Goal: Find specific page/section: Find specific page/section

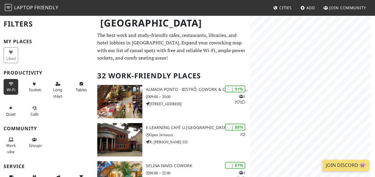
click at [12, 89] on span "Wi-Fi" at bounding box center [11, 89] width 9 height 5
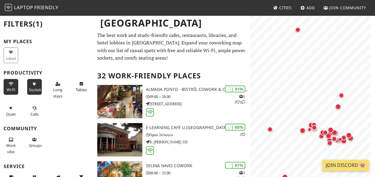
click at [33, 90] on span "Sockets" at bounding box center [36, 89] width 14 height 5
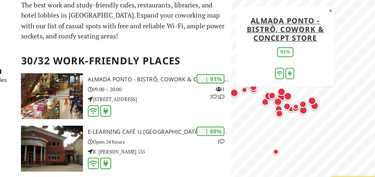
click at [292, 82] on div "© OpenStreetMap contributors | MapLibre Almada [GEOGRAPHIC_DATA], Cowork & Conc…" at bounding box center [312, 103] width 125 height 177
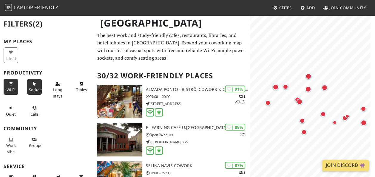
click at [29, 90] on span "Sockets" at bounding box center [36, 89] width 14 height 5
click at [11, 112] on span "Quiet" at bounding box center [11, 114] width 10 height 5
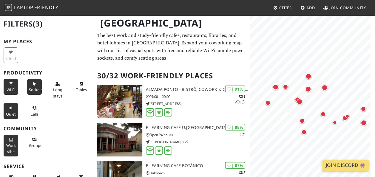
click at [8, 148] on button "Work vibe" at bounding box center [11, 146] width 15 height 22
click at [31, 143] on span "Groups" at bounding box center [35, 145] width 13 height 5
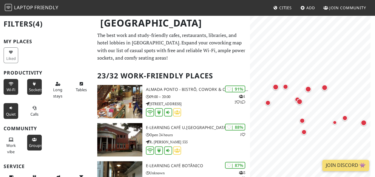
click at [34, 139] on icon at bounding box center [34, 140] width 5 height 4
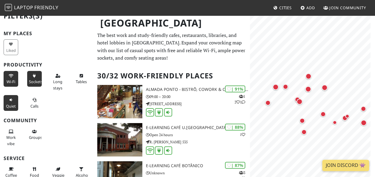
scroll to position [10, 0]
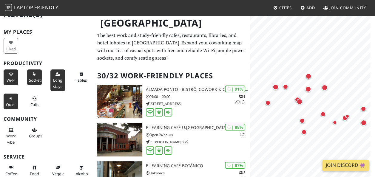
click at [53, 76] on button "Long stays" at bounding box center [57, 80] width 15 height 22
click at [76, 78] on span "Tables" at bounding box center [81, 80] width 11 height 5
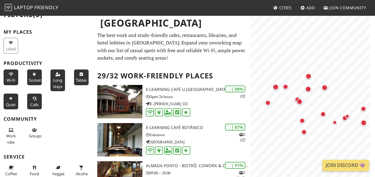
click at [34, 103] on span "Calls" at bounding box center [34, 104] width 8 height 5
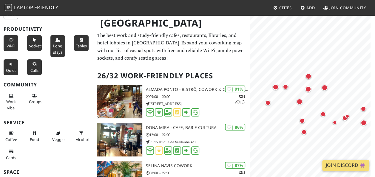
scroll to position [55, 0]
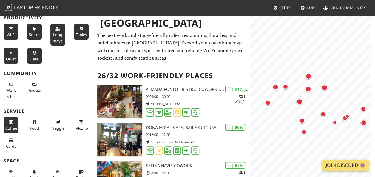
click at [6, 120] on button "Coffee" at bounding box center [11, 125] width 15 height 16
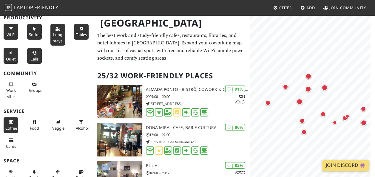
click at [6, 120] on button "Coffee" at bounding box center [11, 125] width 15 height 16
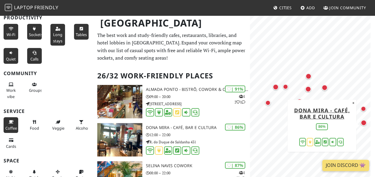
click at [14, 130] on button "Coffee" at bounding box center [11, 125] width 15 height 16
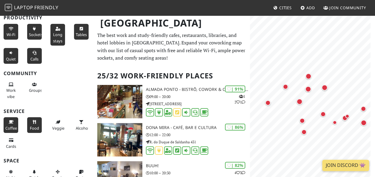
click at [30, 126] on span "Food" at bounding box center [34, 128] width 9 height 5
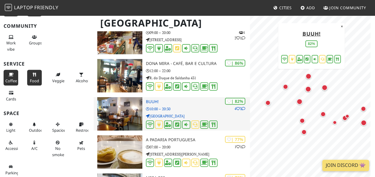
scroll to position [67, 0]
